Goal: Task Accomplishment & Management: Use online tool/utility

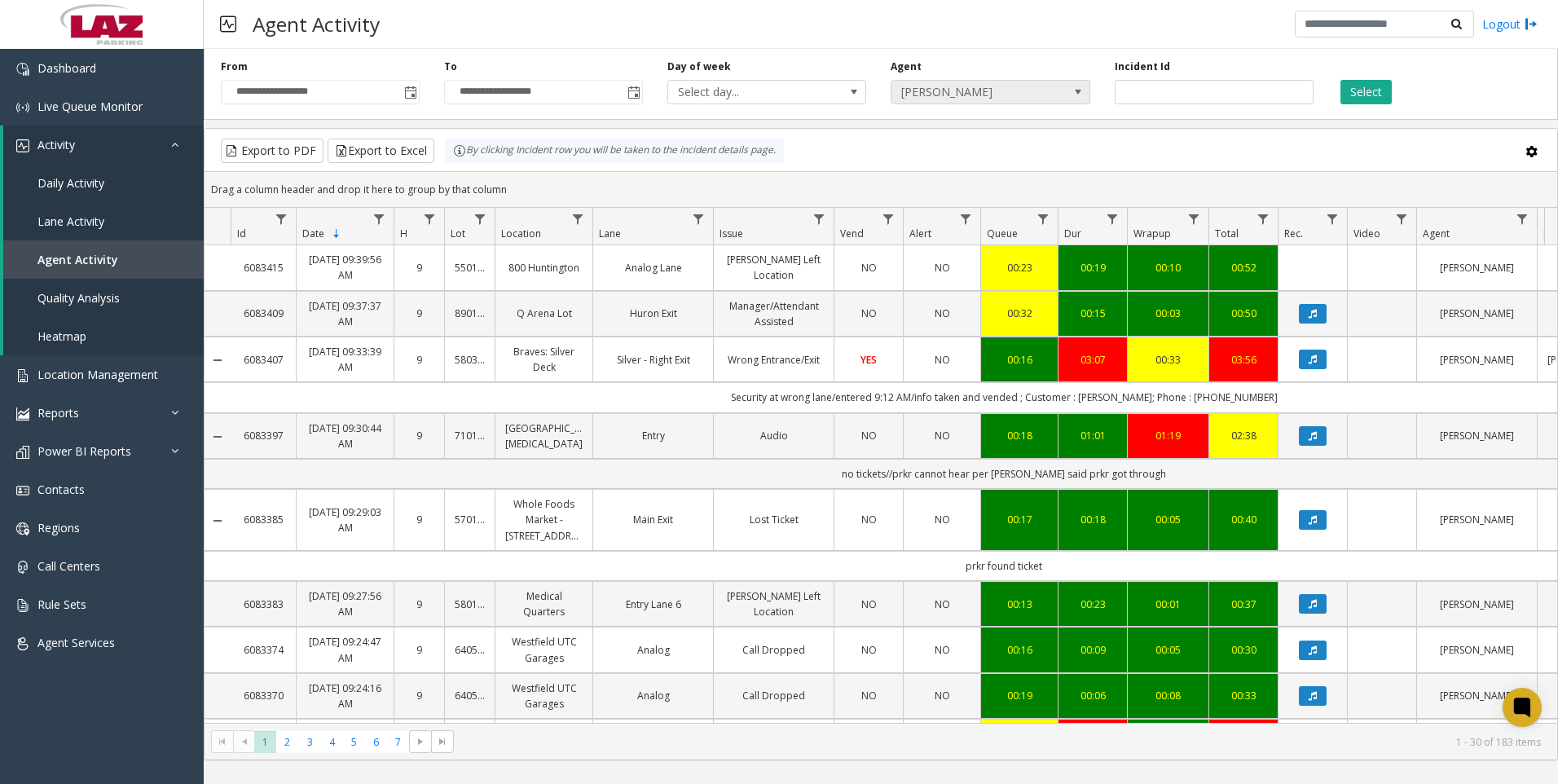
scroll to position [407, 0]
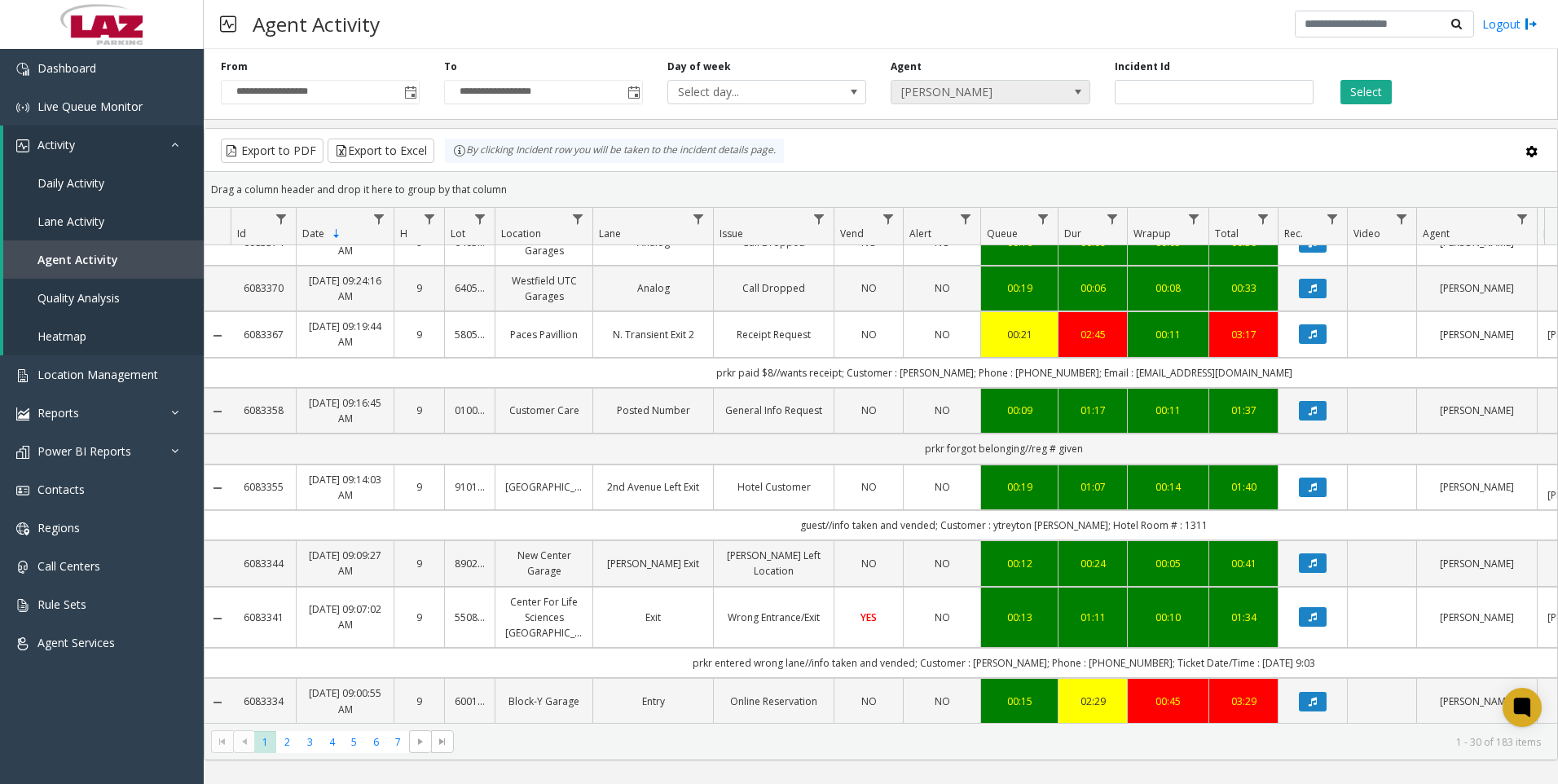
click at [1002, 91] on span "[PERSON_NAME]" at bounding box center [970, 91] width 158 height 23
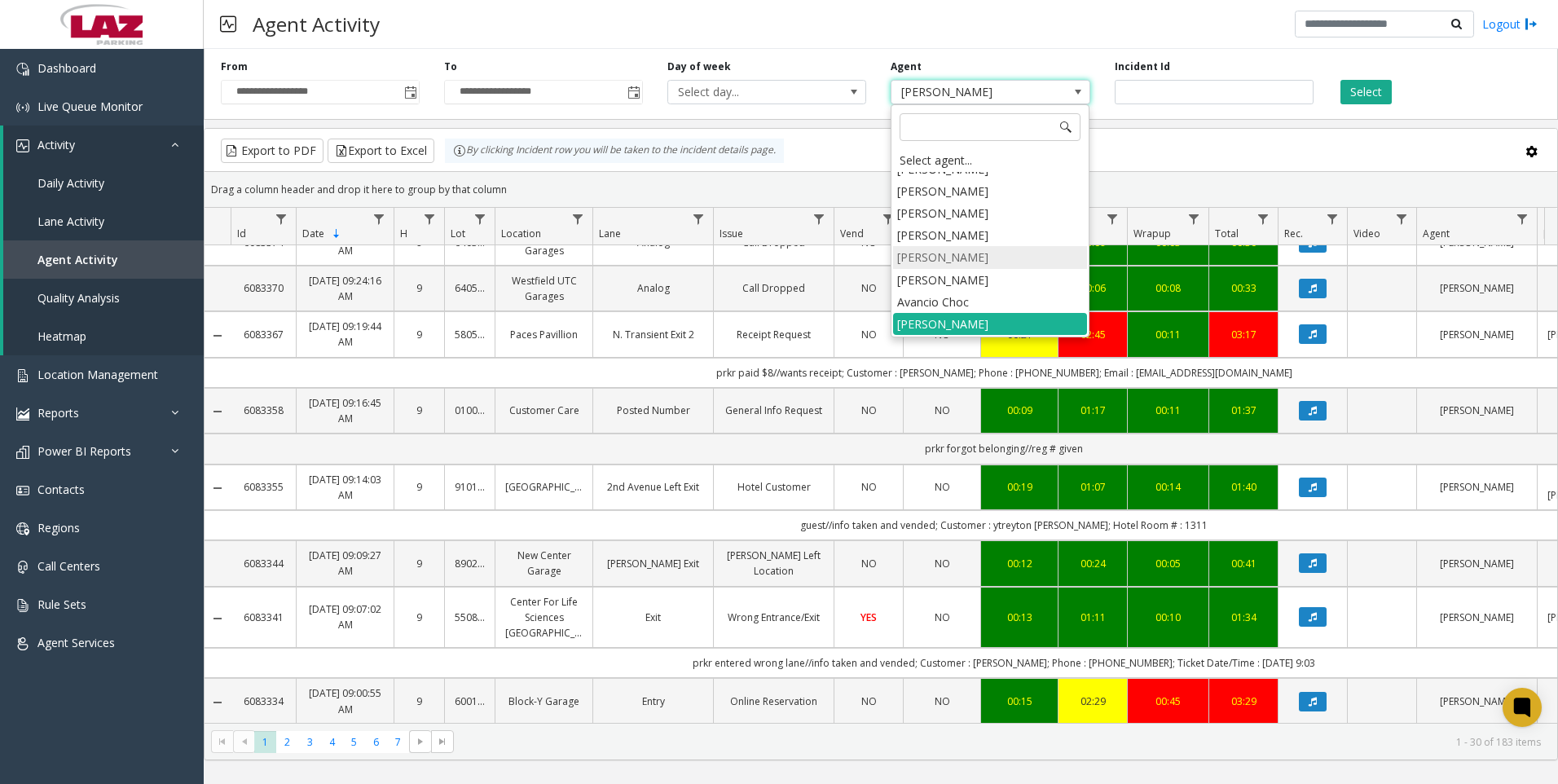
scroll to position [9030, 0]
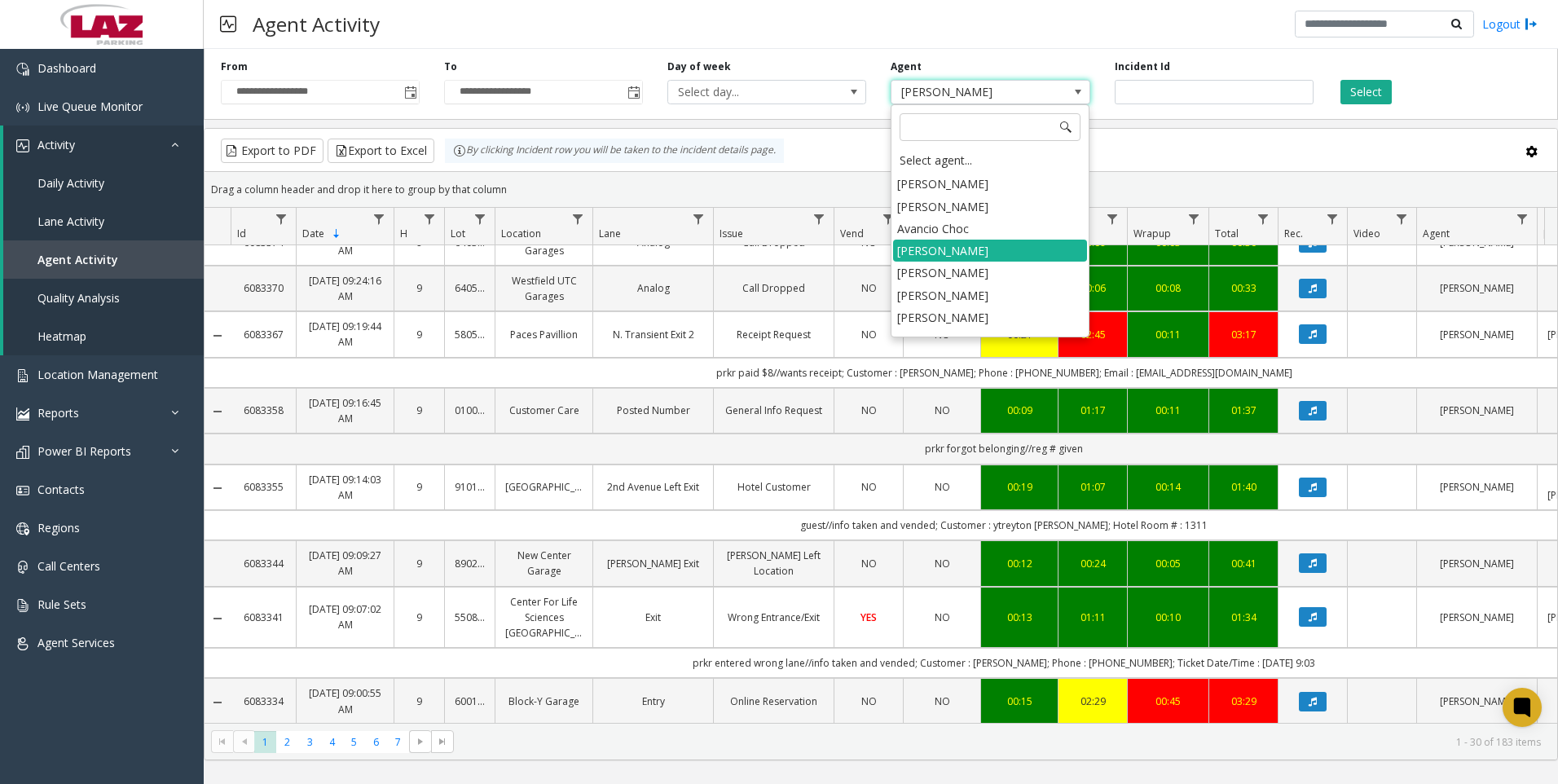
click at [977, 350] on li "[PERSON_NAME]" at bounding box center [990, 361] width 194 height 22
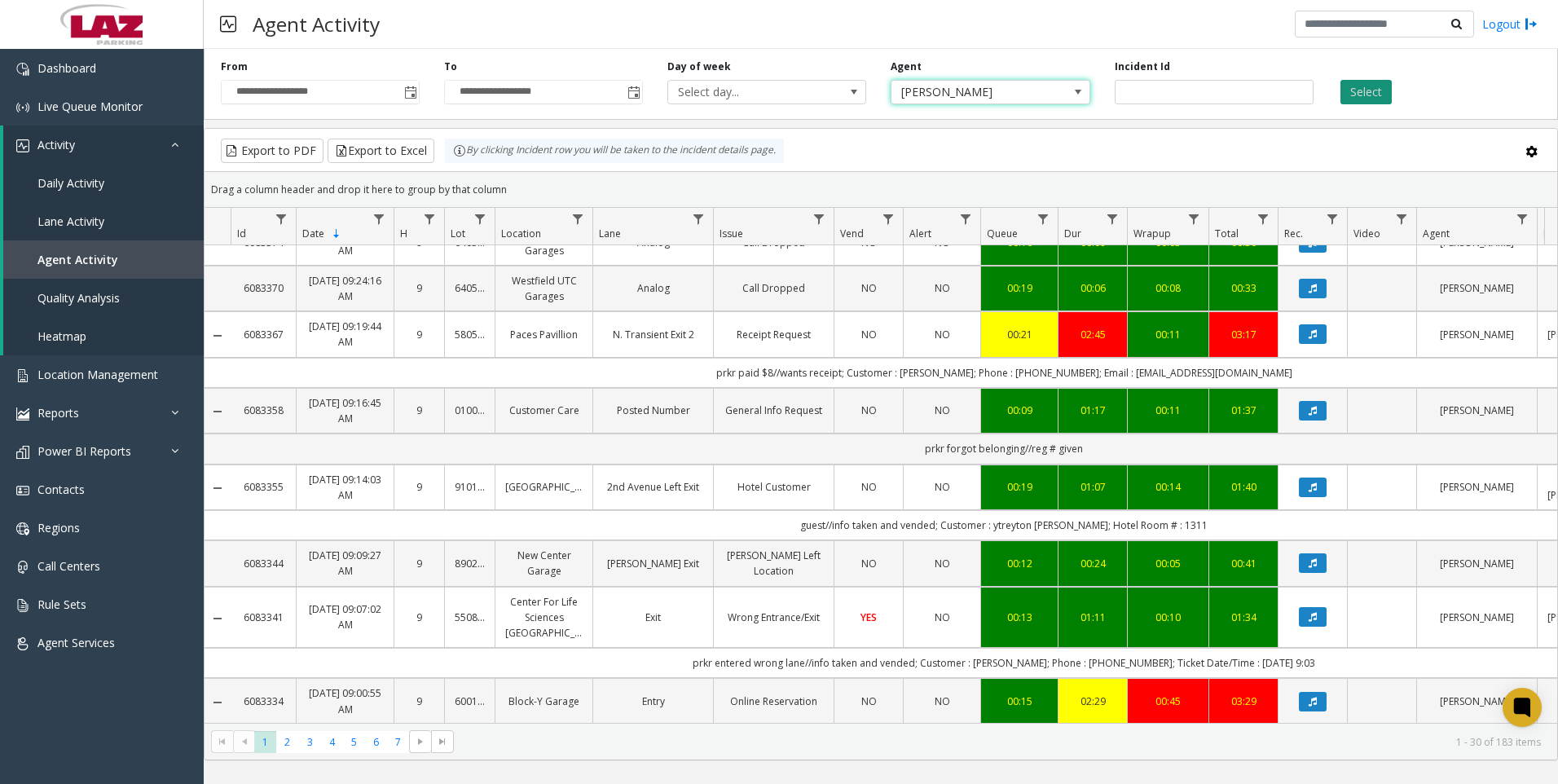
click at [1372, 97] on button "Select" at bounding box center [1366, 91] width 51 height 25
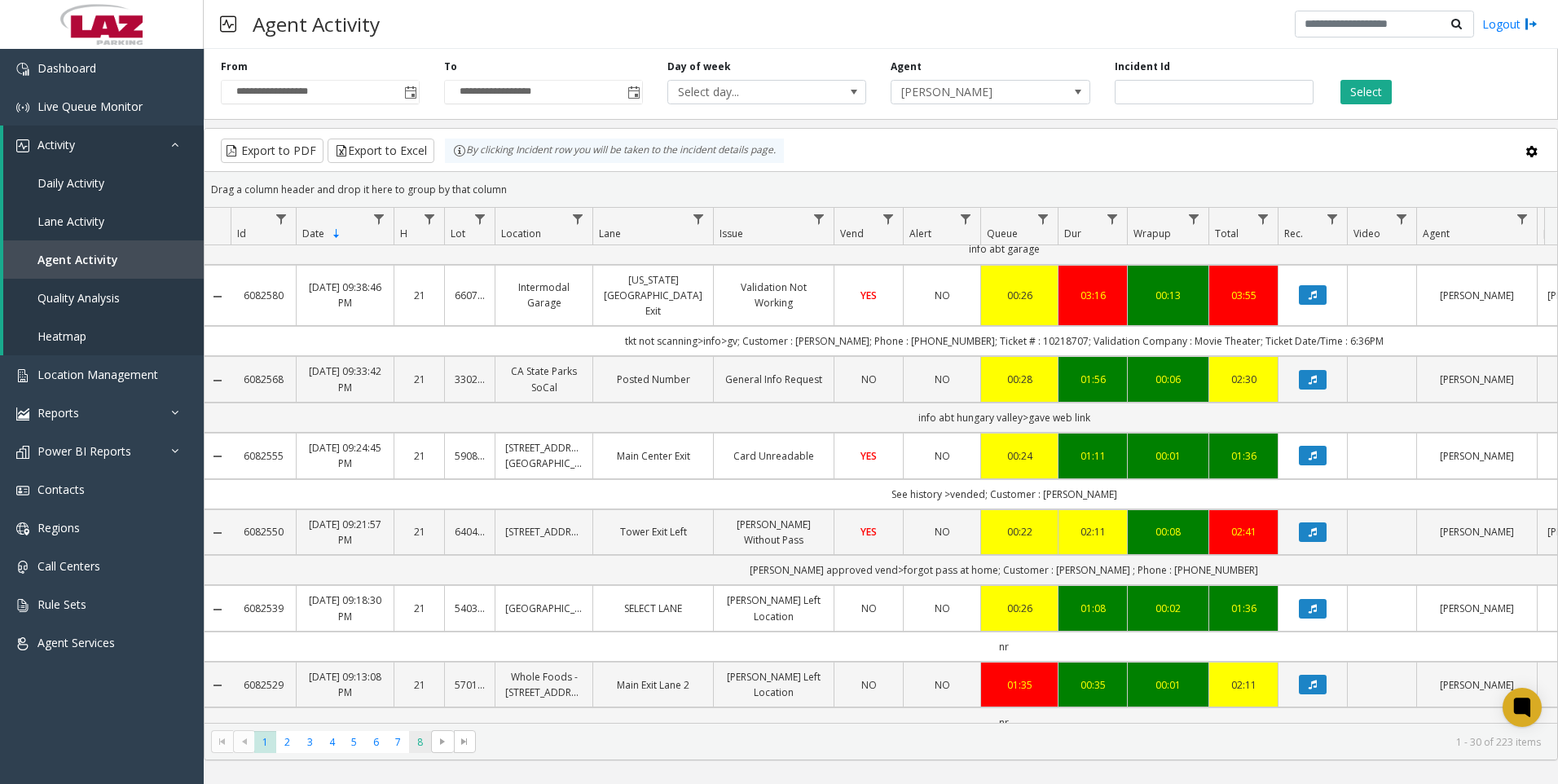
click at [418, 743] on span "8" at bounding box center [420, 742] width 22 height 22
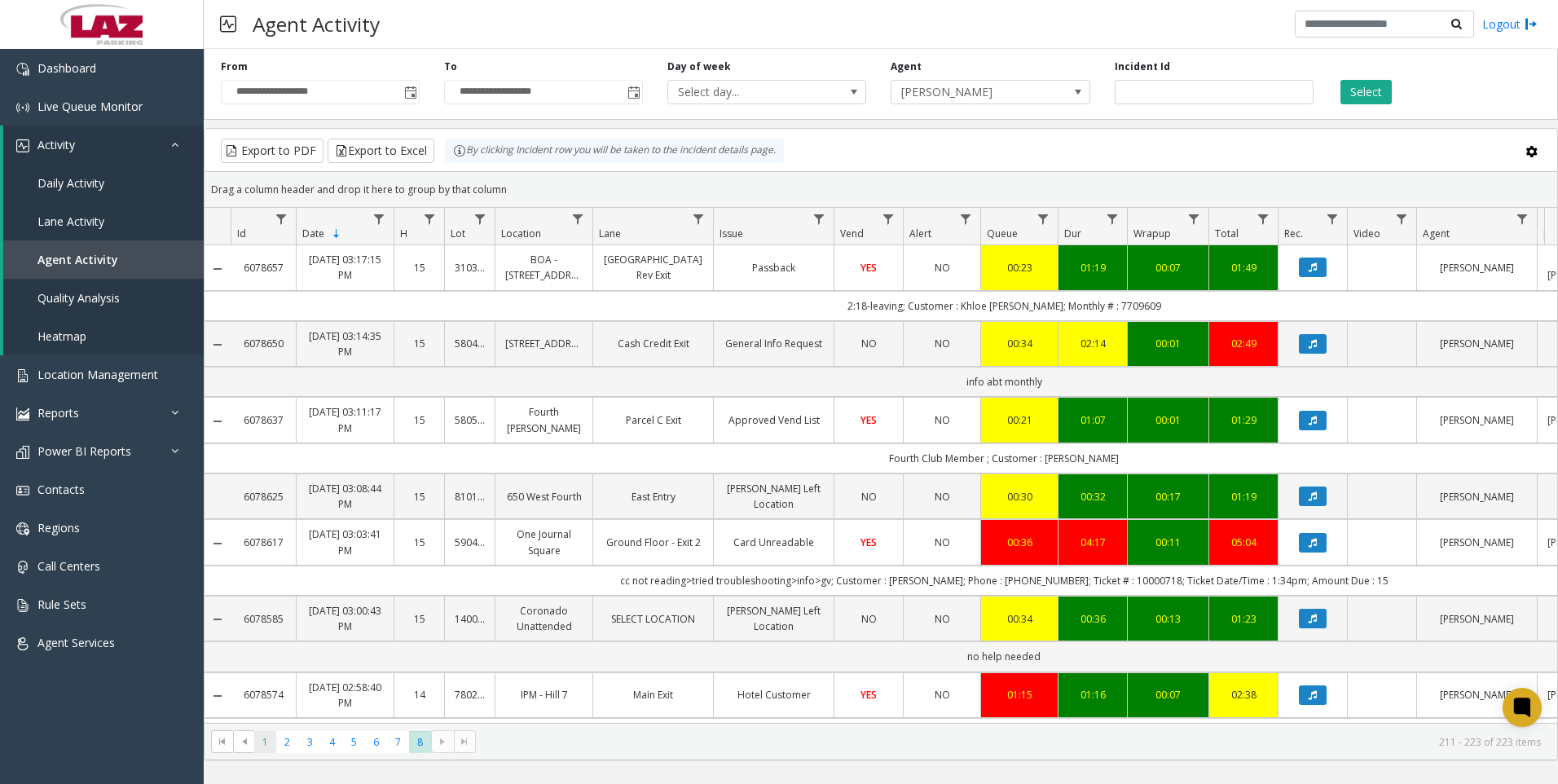
click at [267, 739] on span "1" at bounding box center [265, 742] width 22 height 22
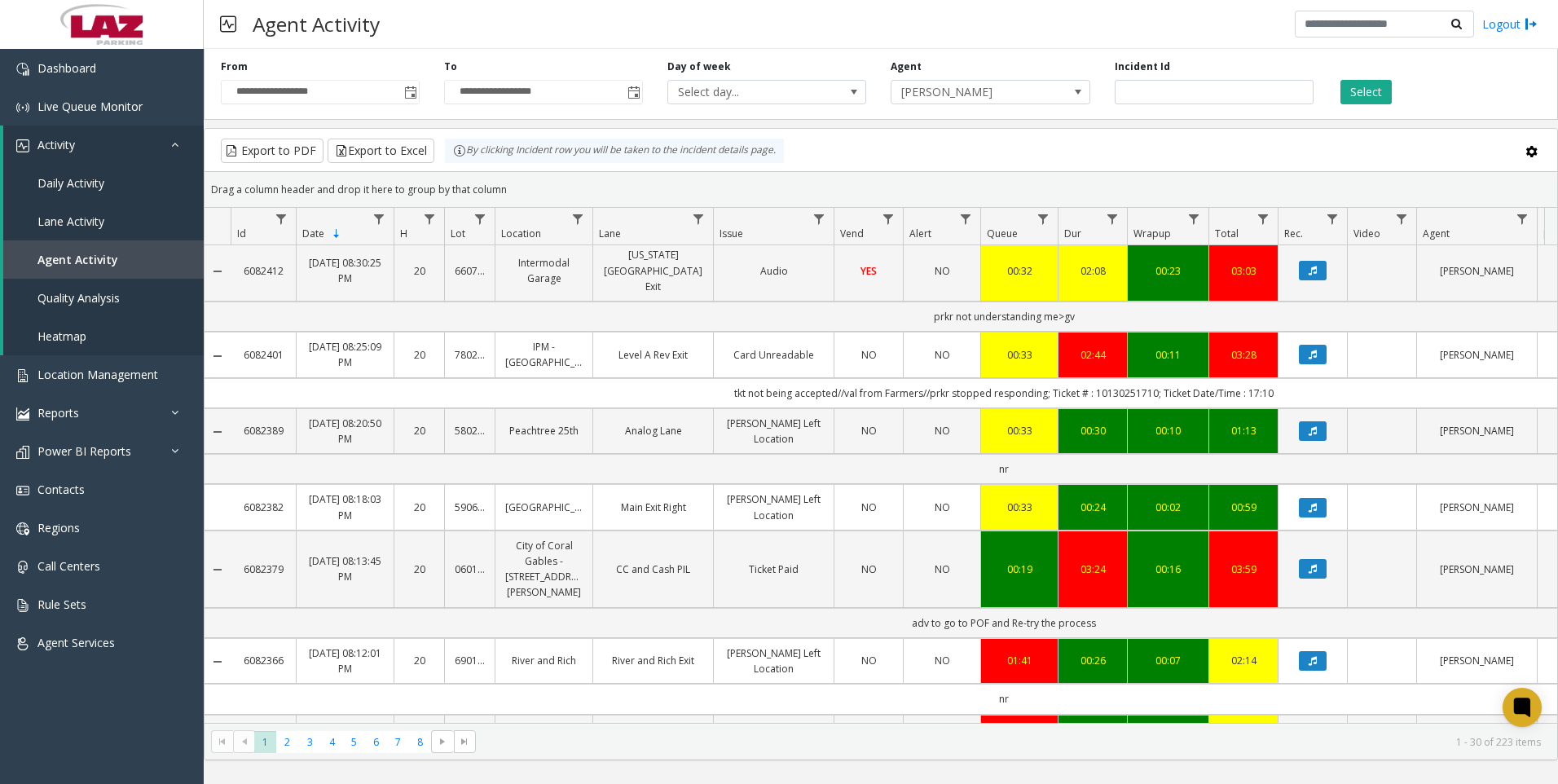
scroll to position [1717, 0]
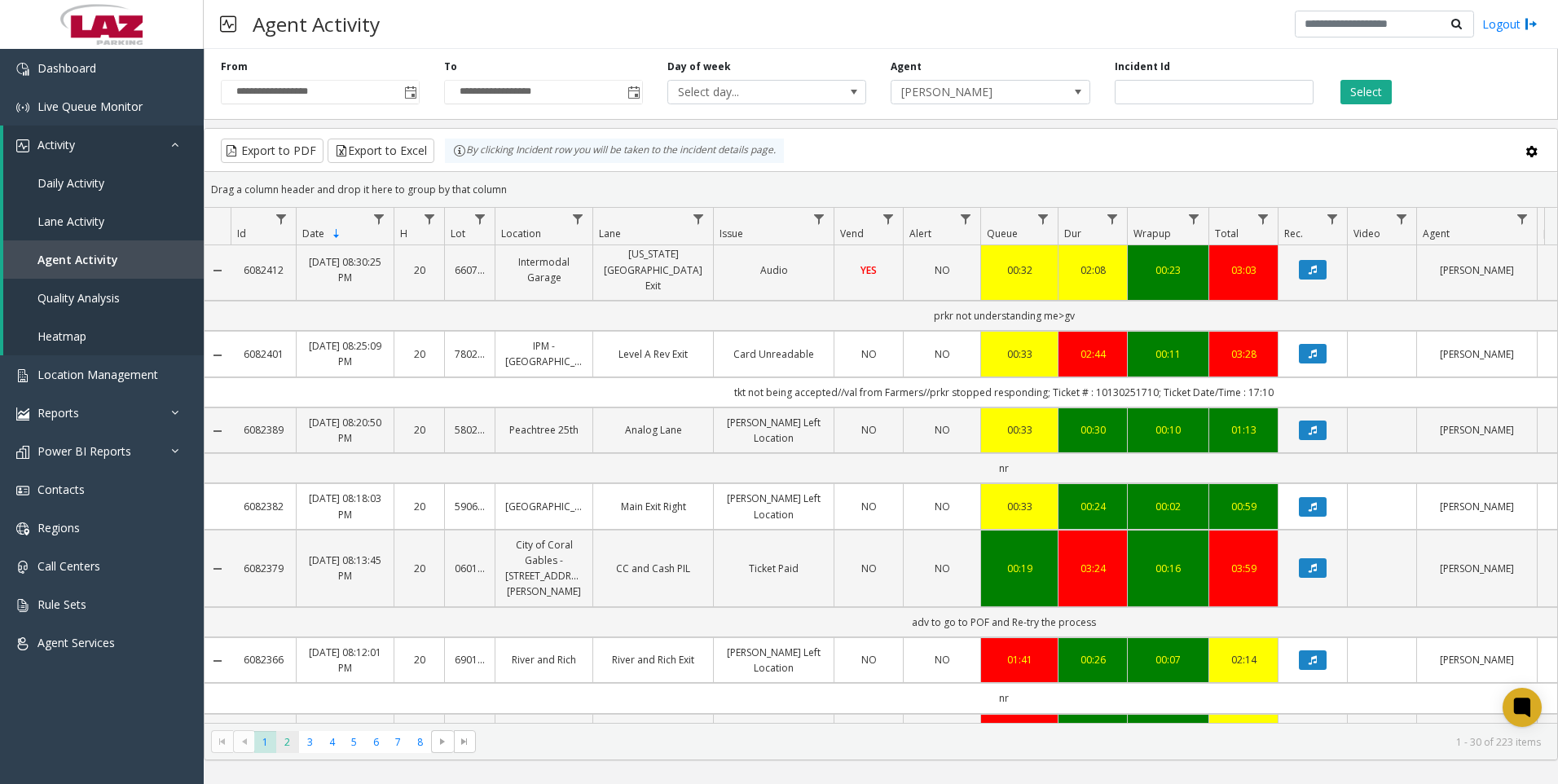
click at [293, 739] on span "2" at bounding box center [287, 742] width 22 height 22
